Goal: Book appointment/travel/reservation

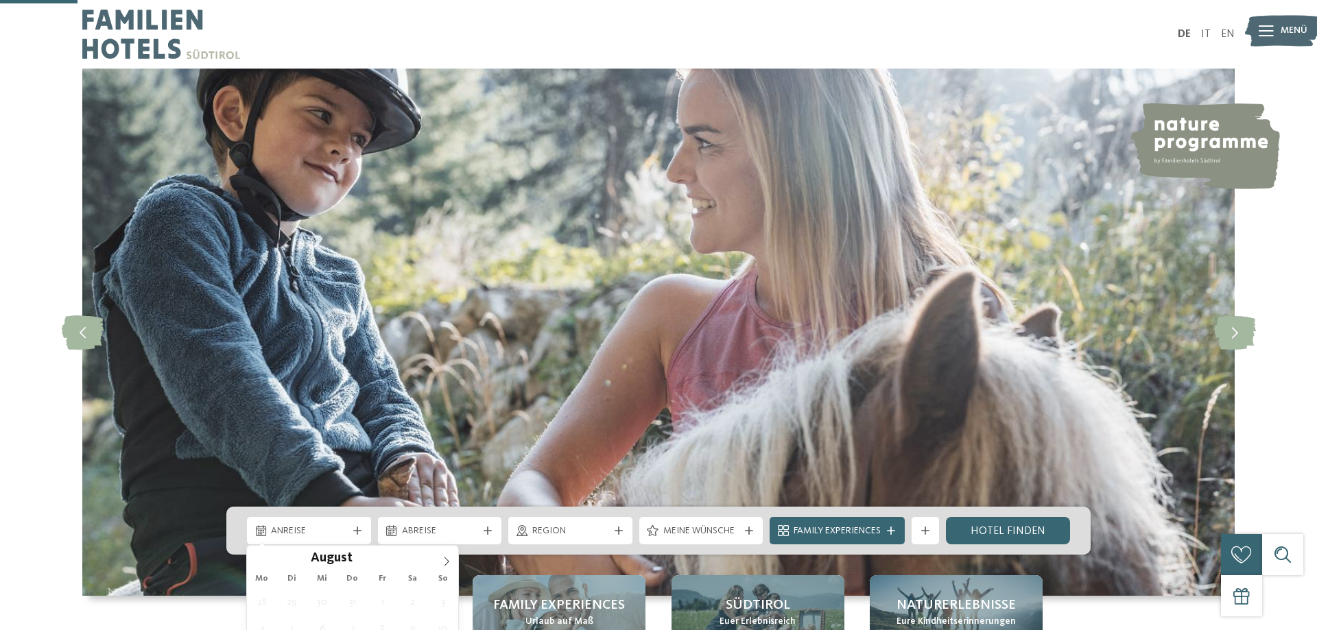
scroll to position [350, 0]
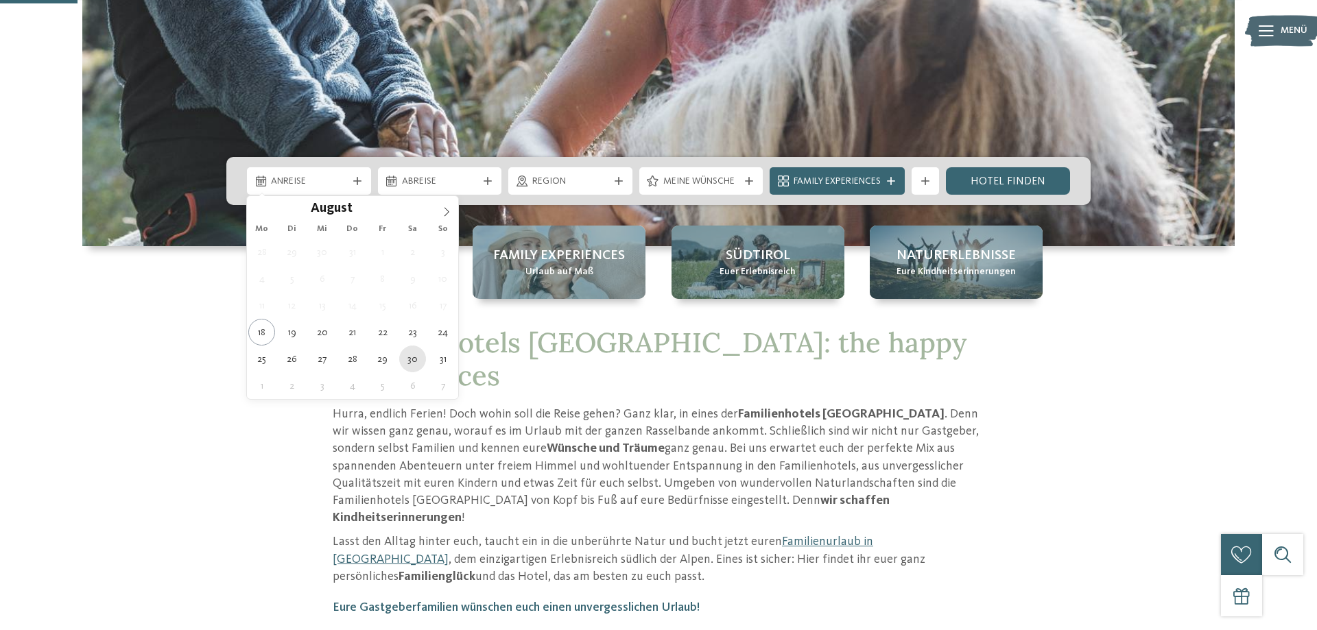
type div "30.08.2025"
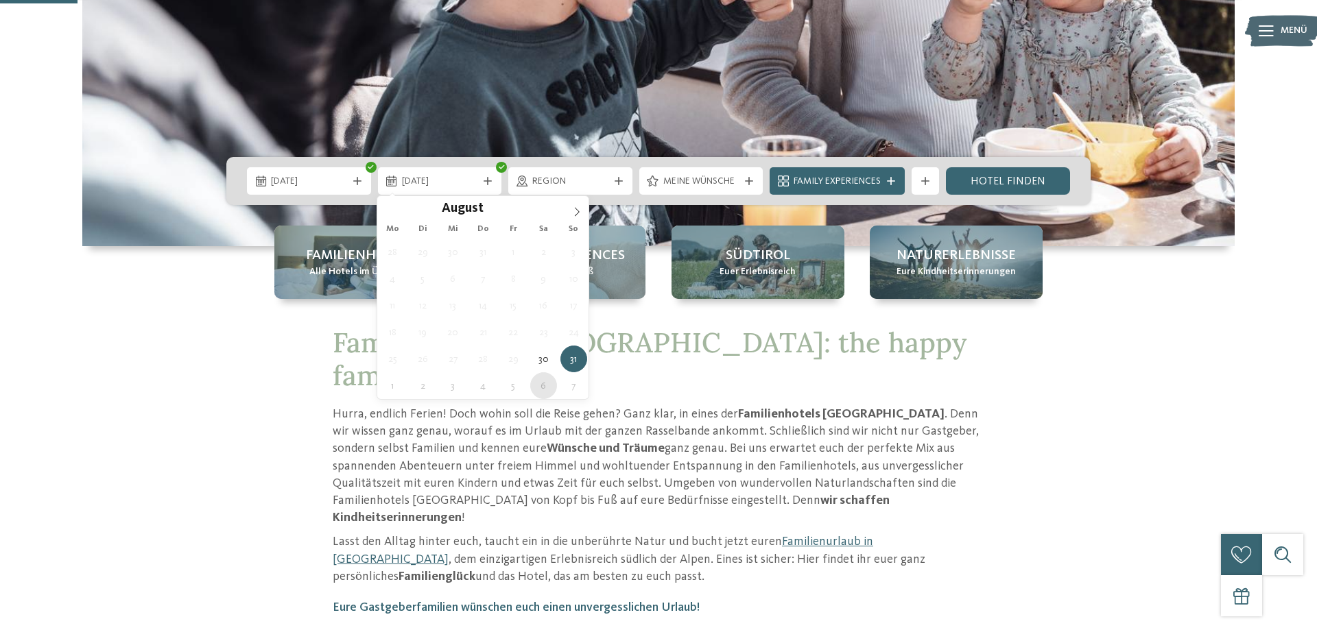
type div "06.09.2025"
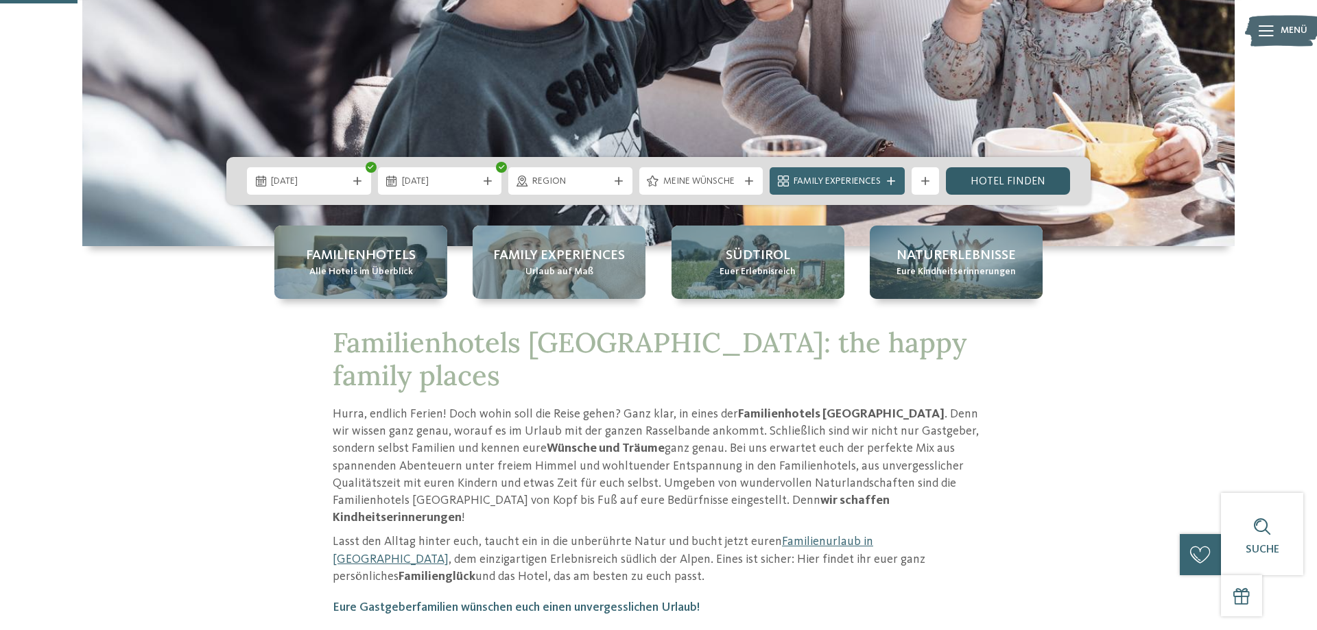
click at [994, 182] on link "Hotel finden" at bounding box center [1008, 180] width 124 height 27
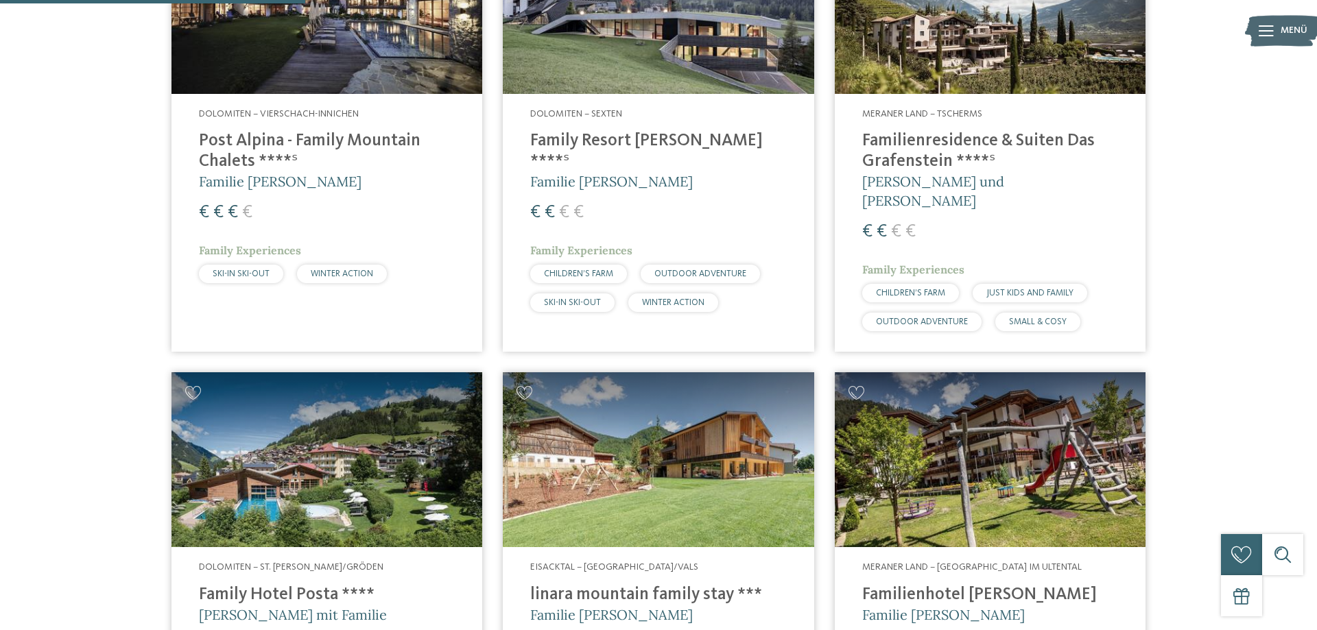
scroll to position [1149, 0]
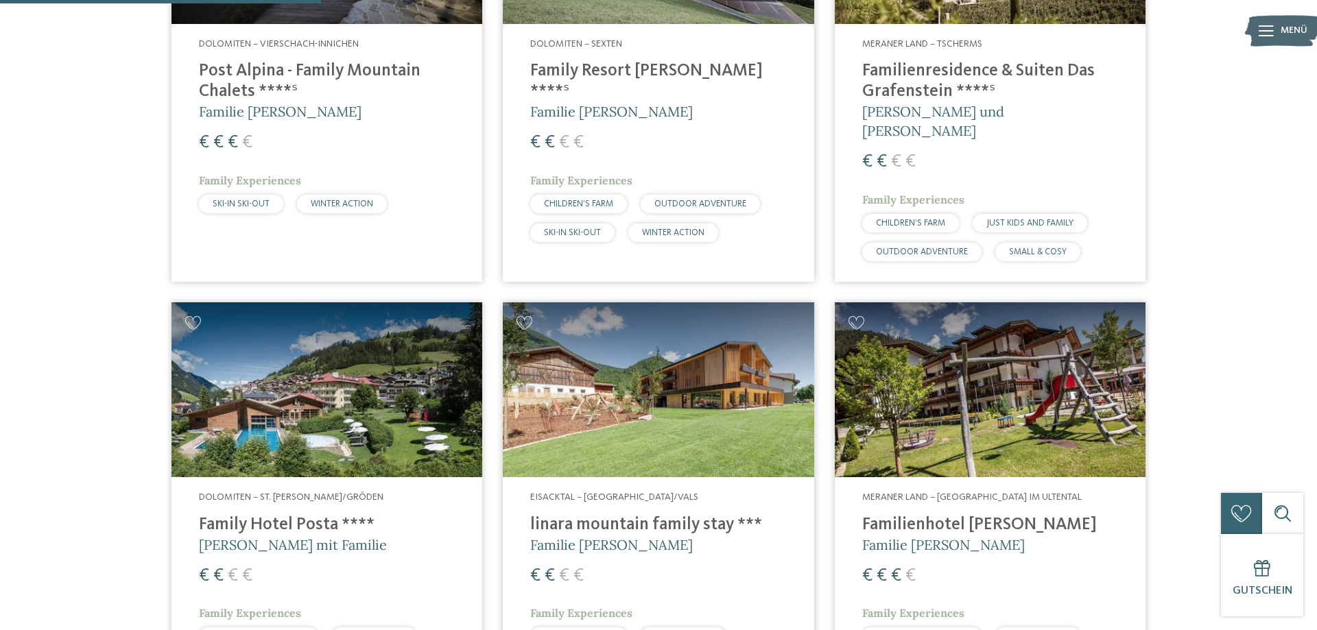
click at [671, 349] on img at bounding box center [658, 389] width 311 height 175
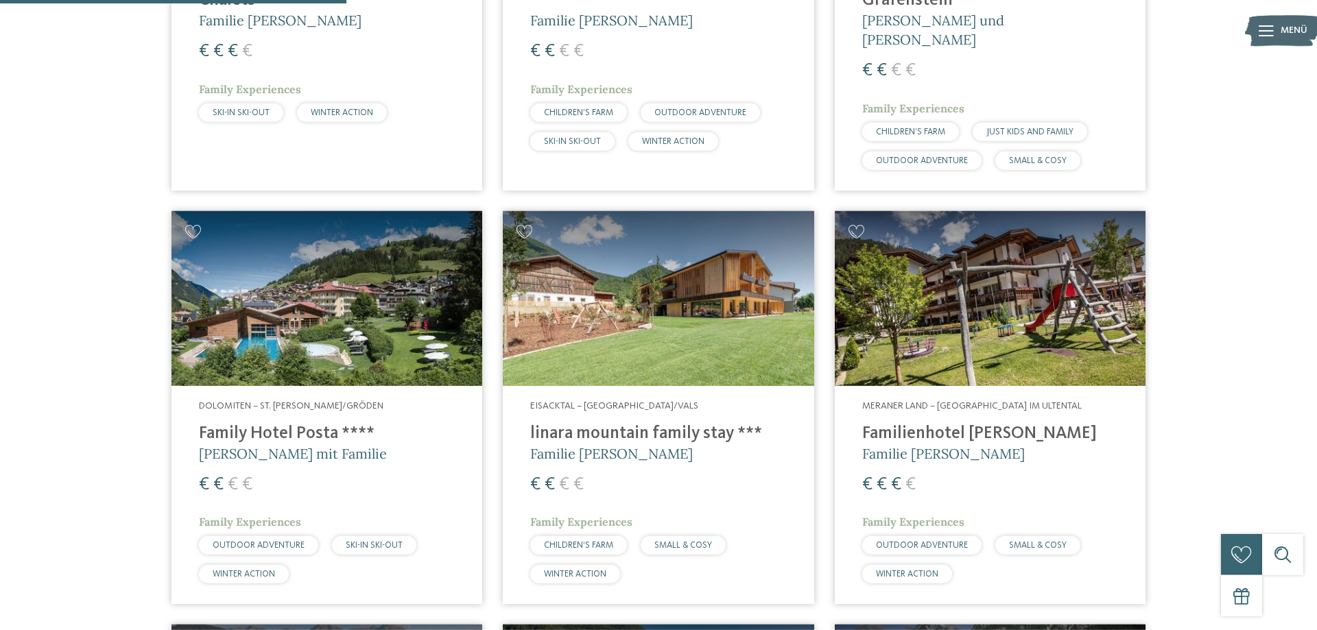
scroll to position [1359, 0]
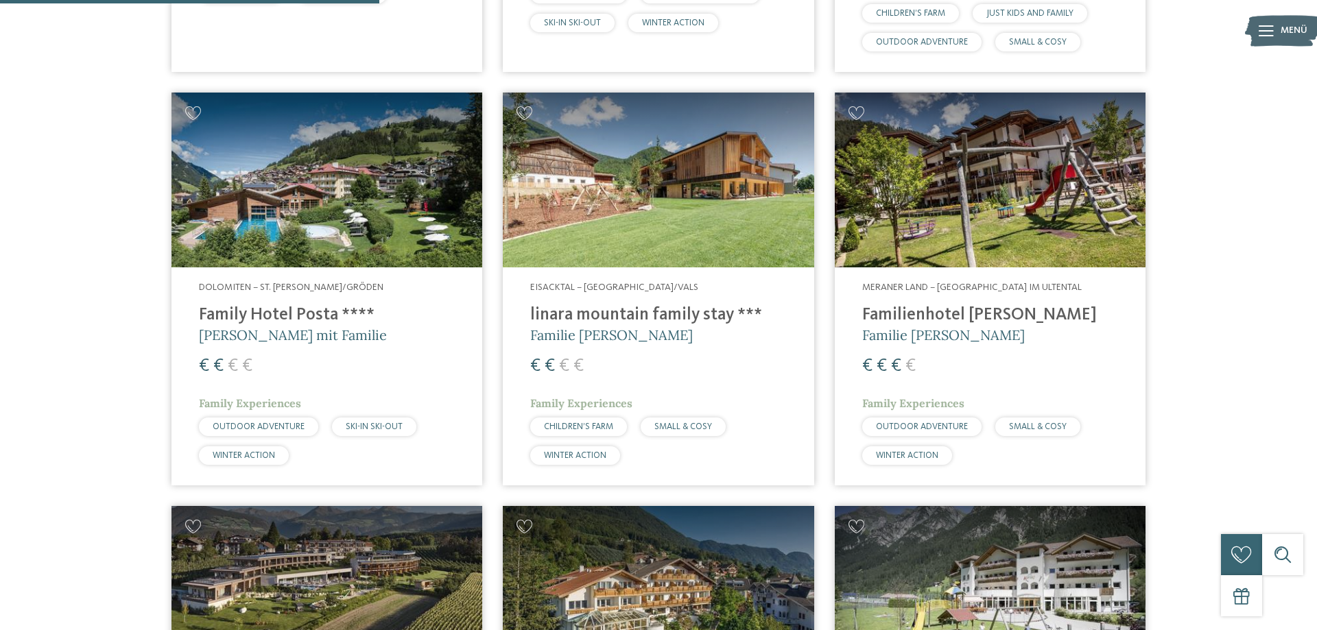
click at [678, 194] on img at bounding box center [658, 180] width 311 height 175
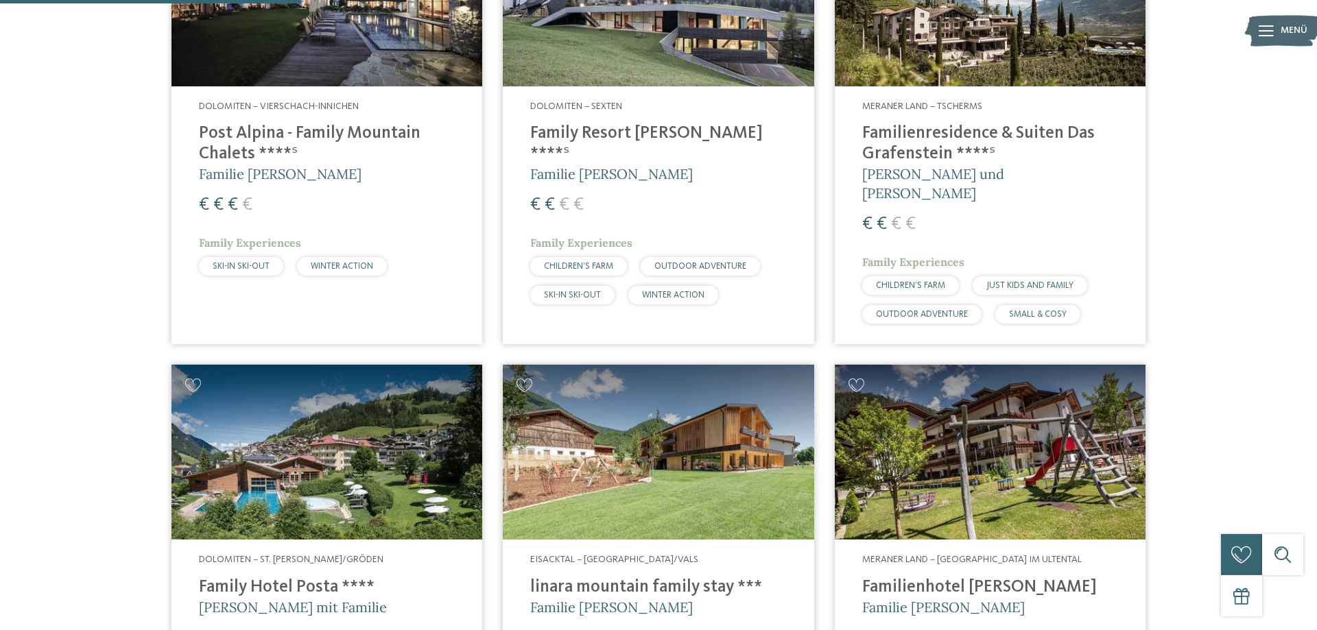
scroll to position [1079, 0]
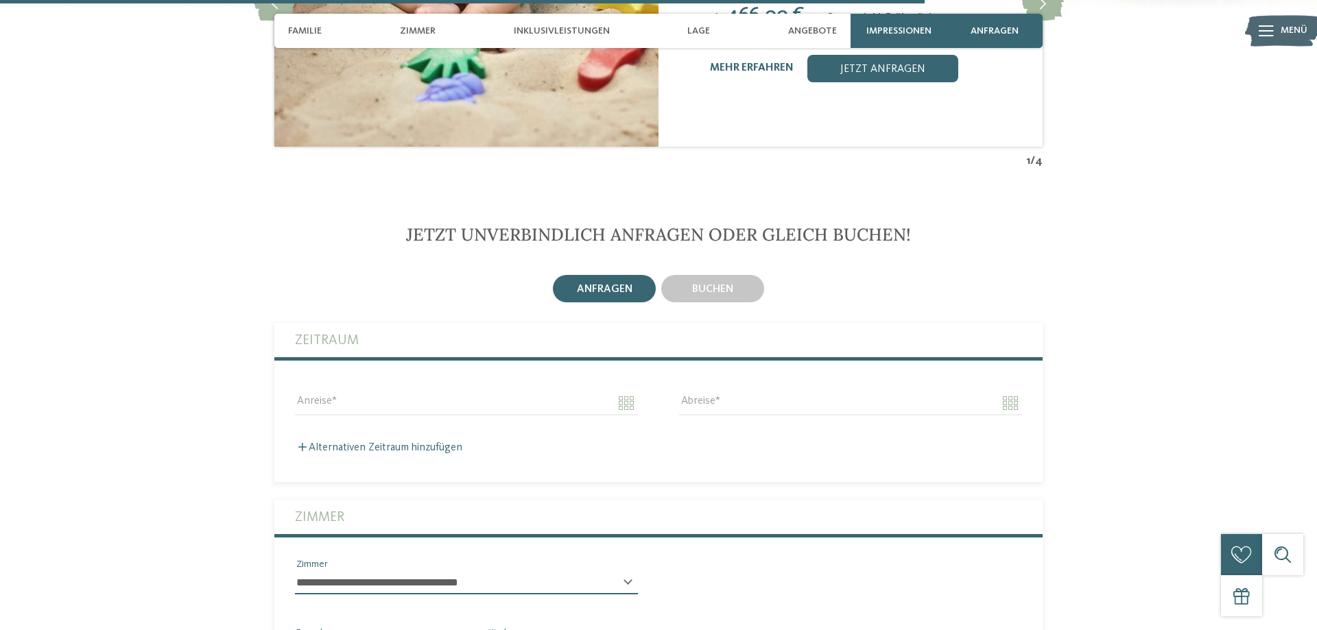
scroll to position [3428, 0]
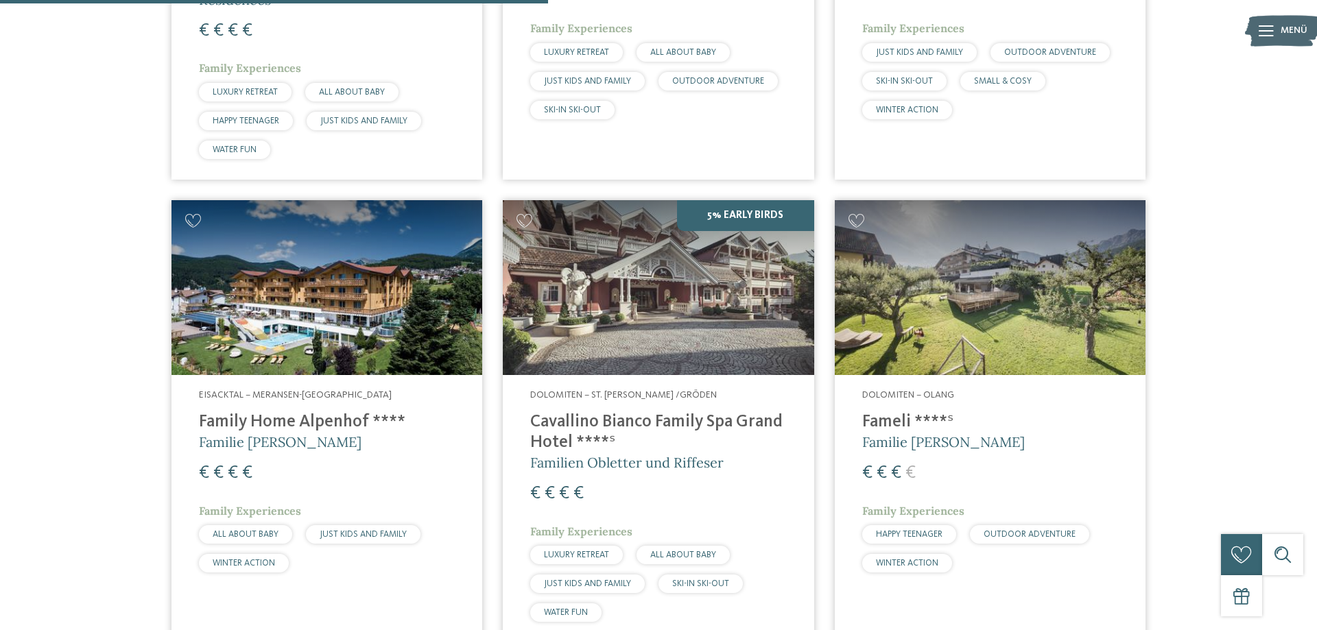
scroll to position [1679, 0]
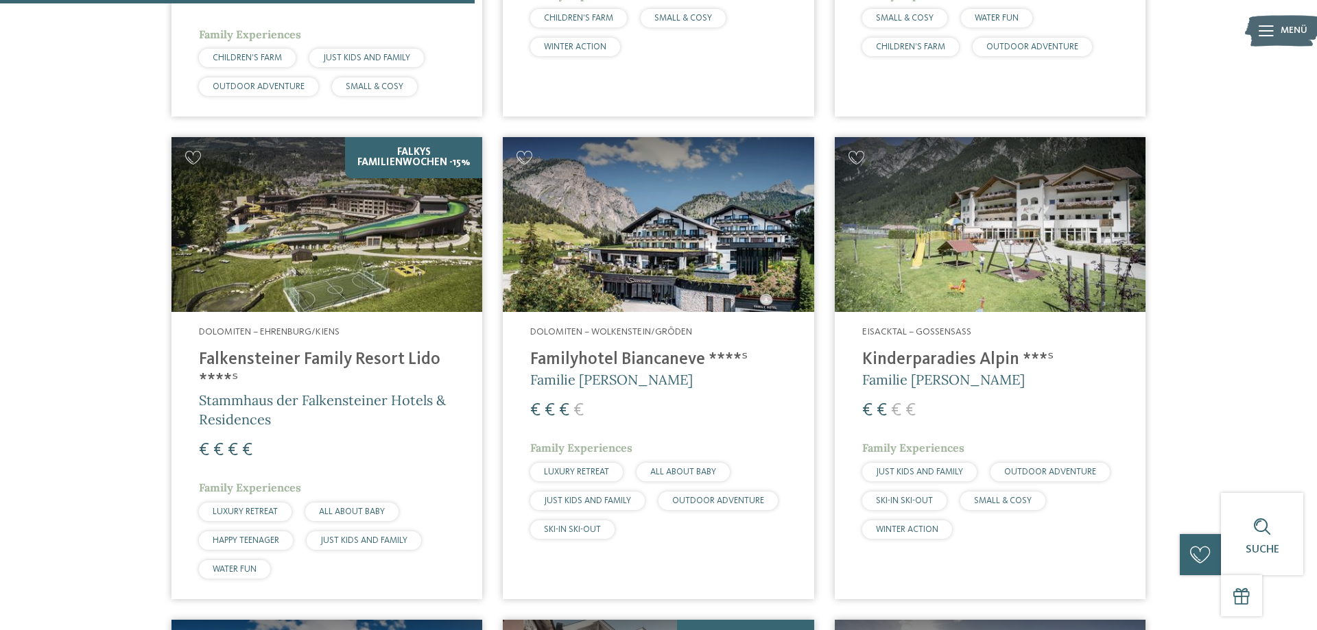
click at [355, 171] on img at bounding box center [326, 224] width 311 height 175
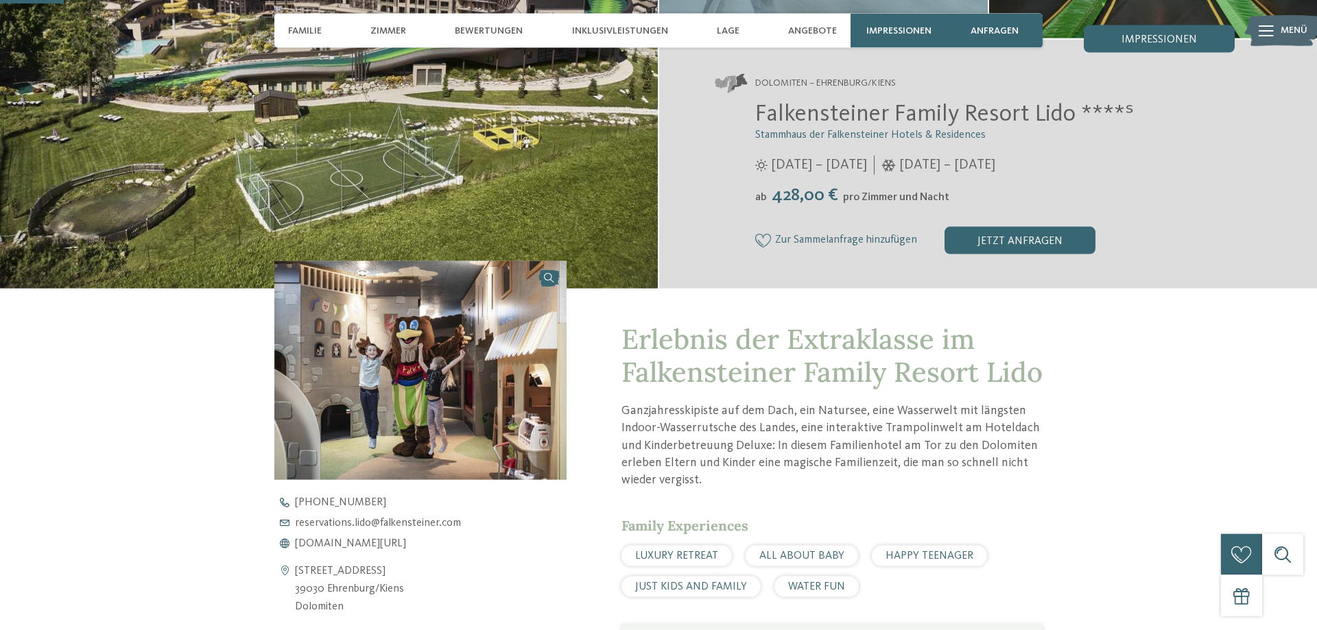
scroll to position [280, 0]
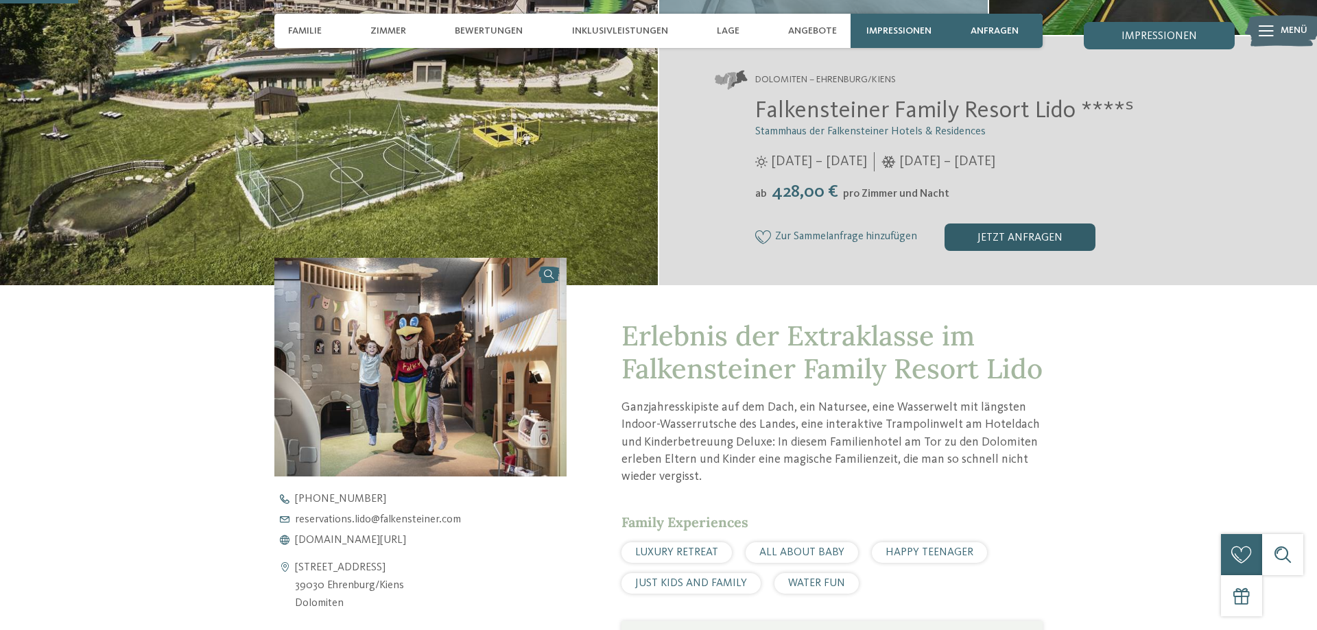
click at [1049, 232] on div "jetzt anfragen" at bounding box center [1019, 237] width 151 height 27
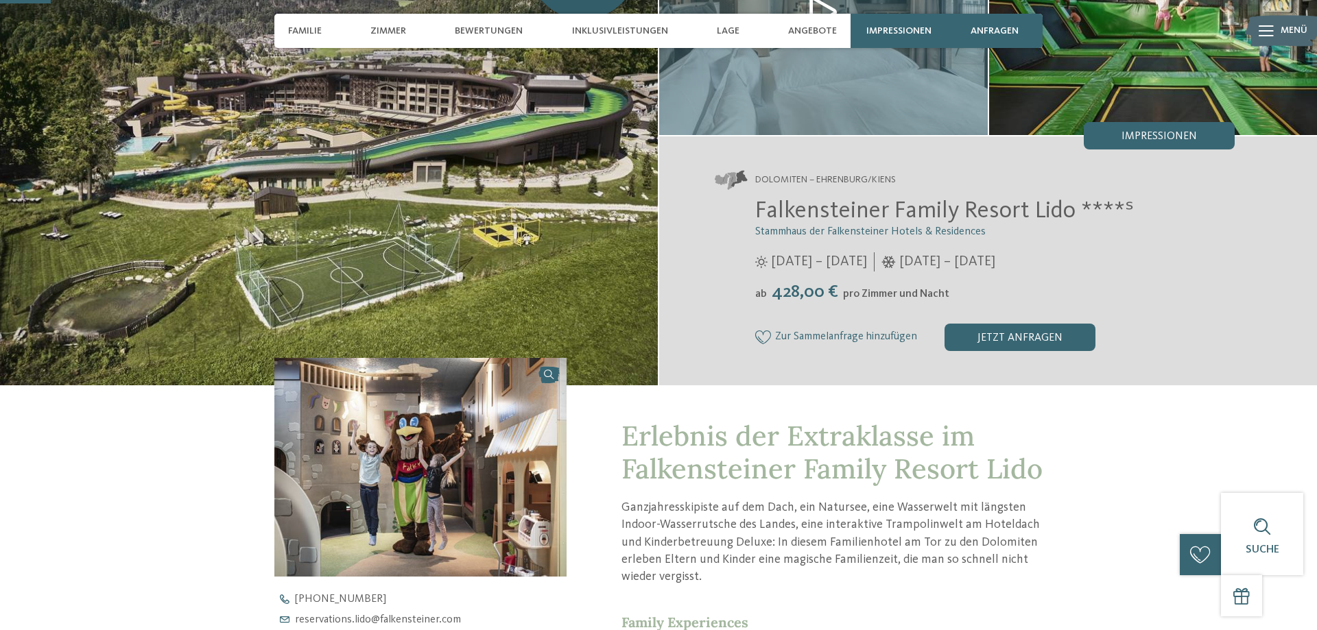
scroll to position [0, 0]
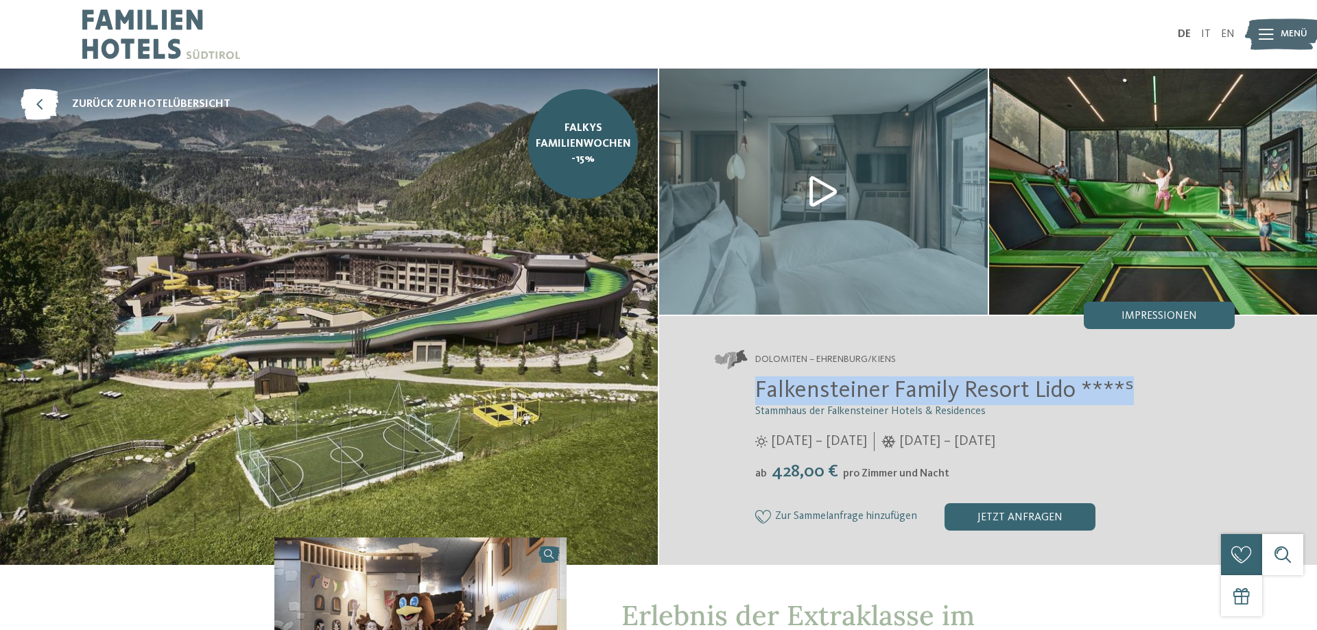
drag, startPoint x: 756, startPoint y: 383, endPoint x: 1132, endPoint y: 393, distance: 376.6
click at [1132, 393] on h2 "Falkensteiner Family Resort Lido ****ˢ" at bounding box center [994, 391] width 479 height 29
copy span "Falkensteiner Family Resort Lido ****ˢ"
